Goal: Information Seeking & Learning: Learn about a topic

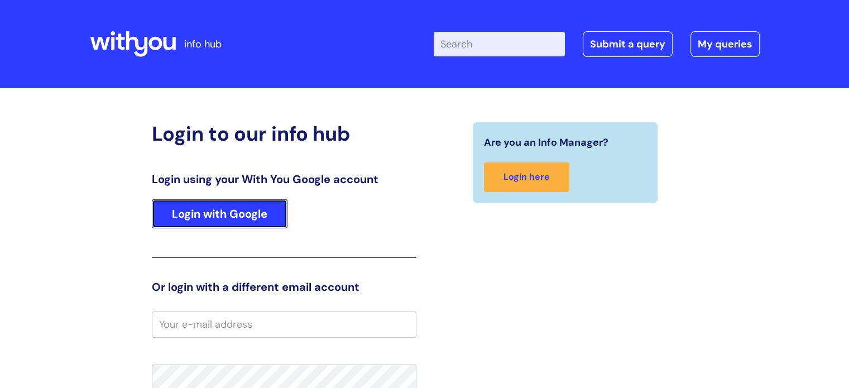
click at [272, 214] on link "Login with Google" at bounding box center [220, 213] width 136 height 29
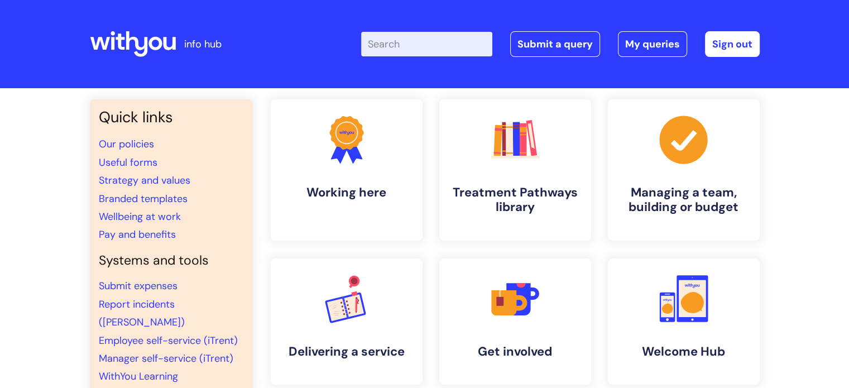
click at [809, 228] on div "Quick links Our policies Useful forms Strategy and values Branded templates Wel…" at bounding box center [424, 373] width 849 height 570
click at [714, 285] on link ".cls-1{fill:#f89b22;}.cls-1,.cls-2,.cls-3{stroke-width:0px;}.cls-2{fill:#2d3cff…" at bounding box center [683, 321] width 154 height 128
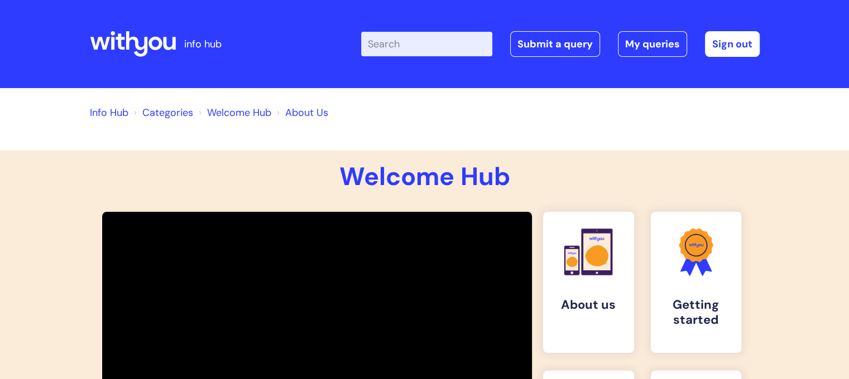
click at [108, 111] on link "Info Hub" at bounding box center [109, 112] width 39 height 13
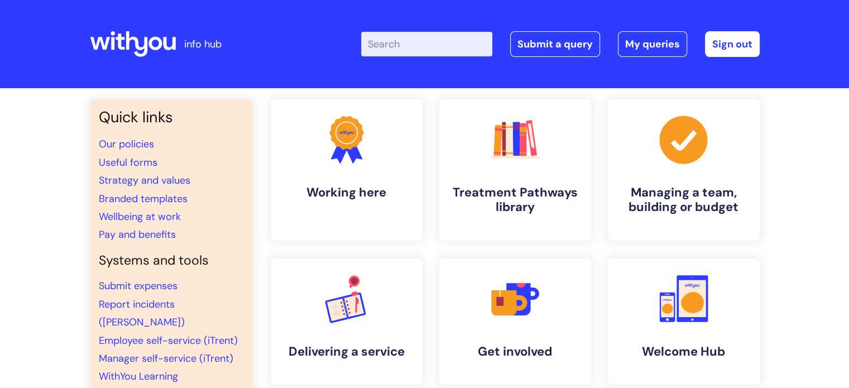
click at [411, 49] on input "Enter your search term here..." at bounding box center [426, 44] width 131 height 25
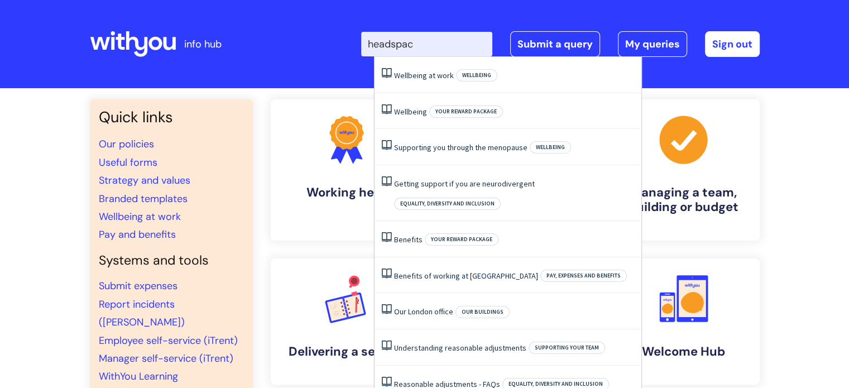
type input "headspace"
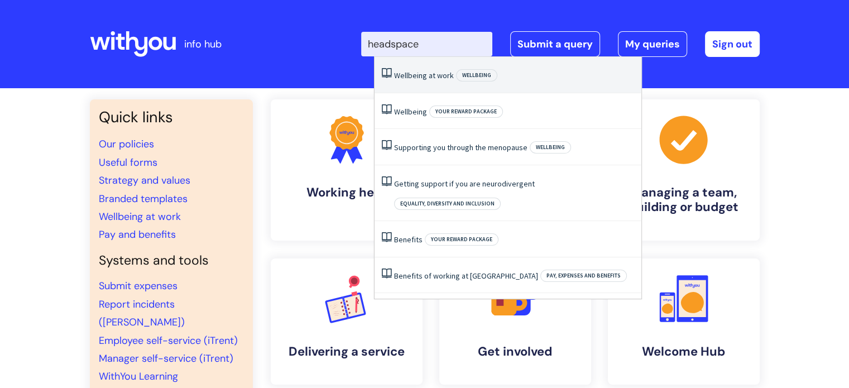
click at [426, 74] on link "Wellbeing at work" at bounding box center [424, 75] width 60 height 10
